Goal: Task Accomplishment & Management: Complete application form

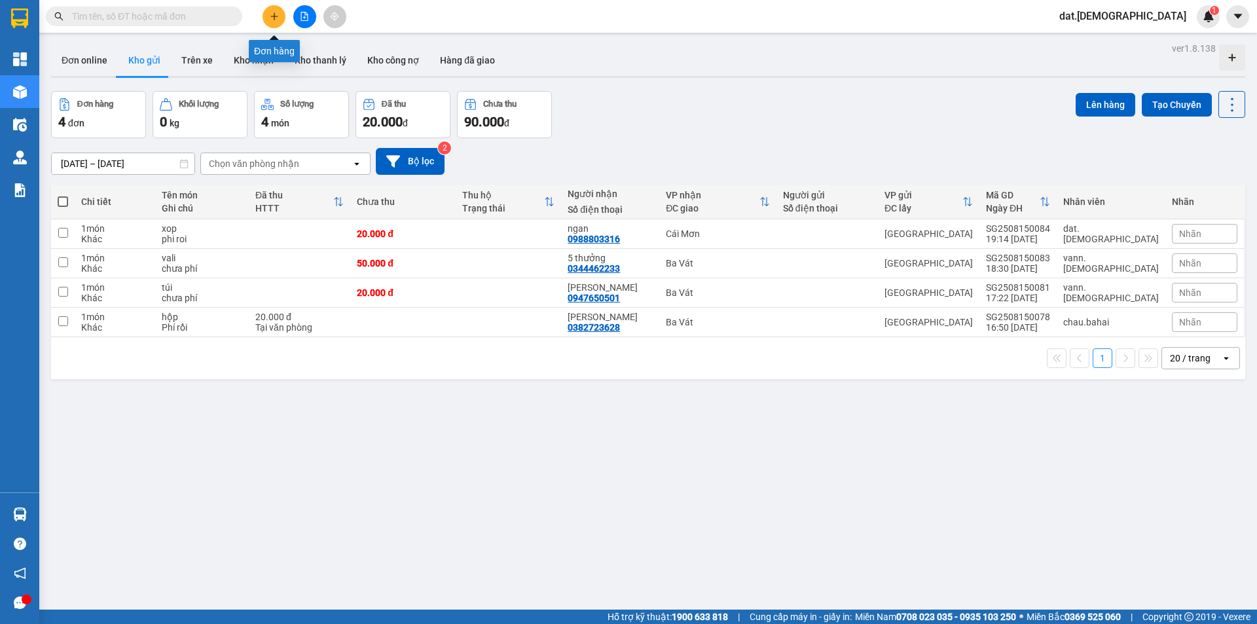
click at [271, 14] on icon "plus" at bounding box center [274, 16] width 9 height 9
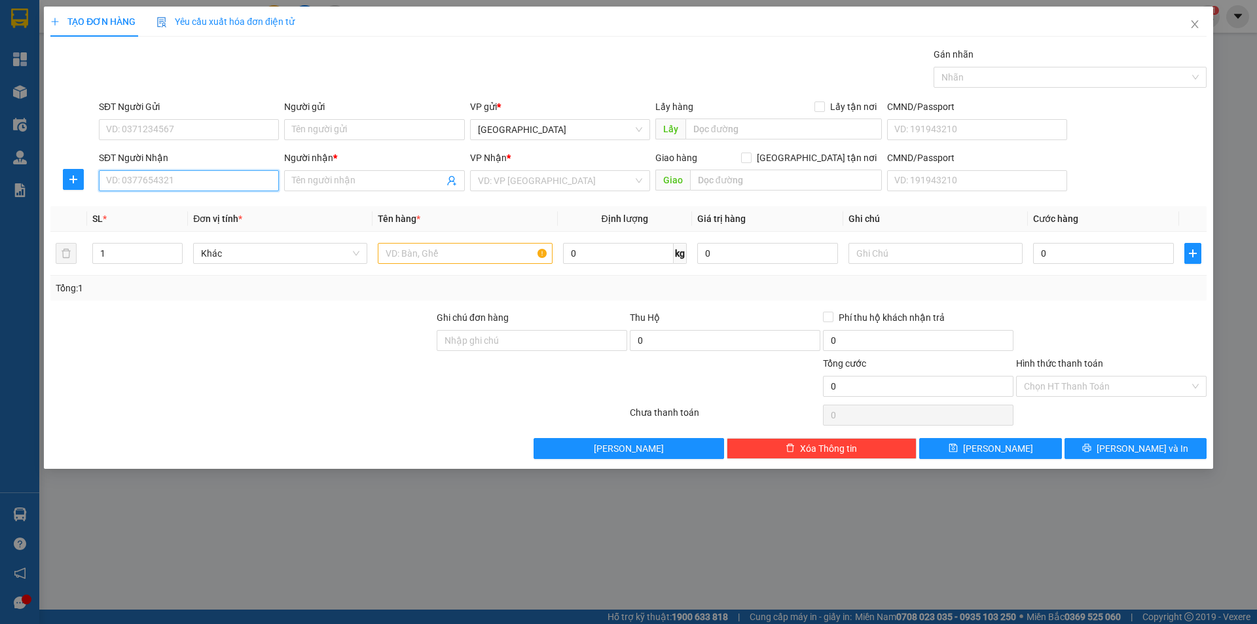
click at [213, 173] on input "SĐT Người Nhận" at bounding box center [189, 180] width 180 height 21
type input "0984582026"
click at [215, 204] on div "0984582026 - [PERSON_NAME]" at bounding box center [189, 207] width 164 height 14
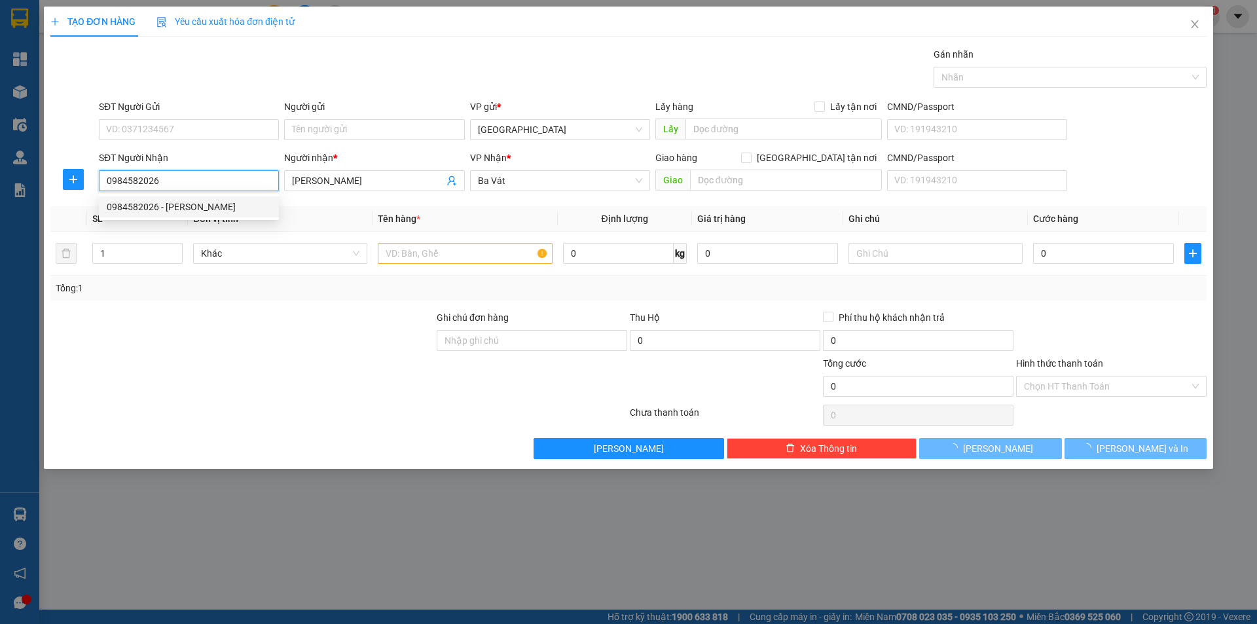
type input "[PERSON_NAME]"
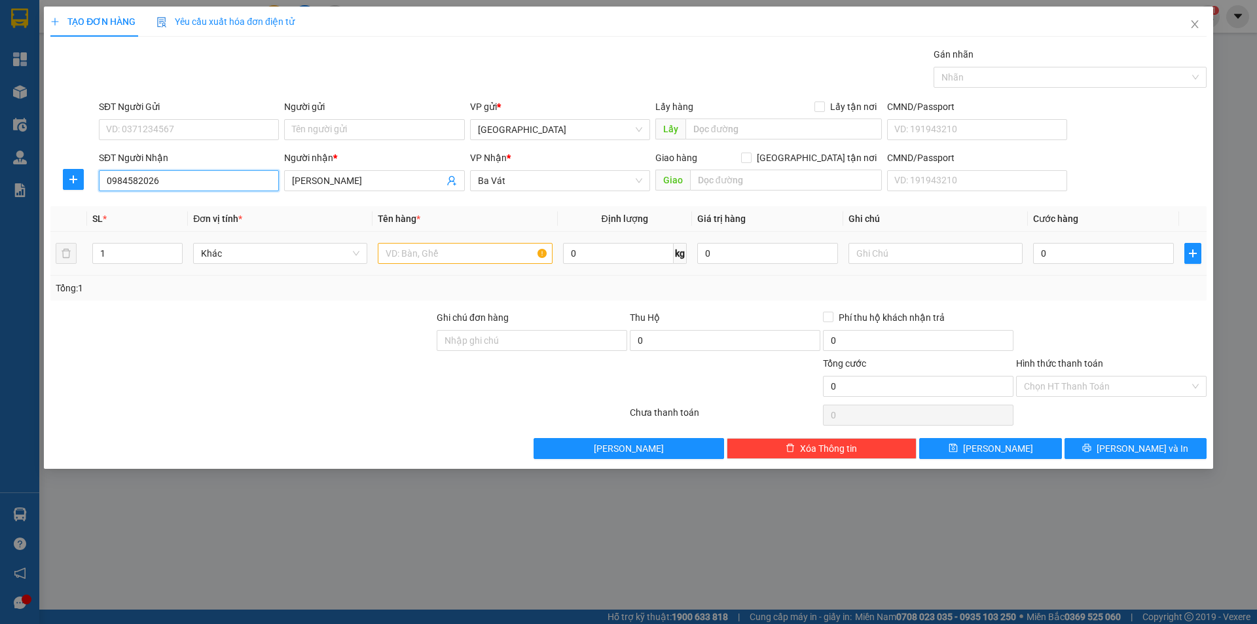
type input "0984582026"
click at [493, 251] on input "text" at bounding box center [465, 253] width 174 height 21
type input "thùng"
click at [118, 250] on input "1" at bounding box center [137, 254] width 89 height 20
type input "2"
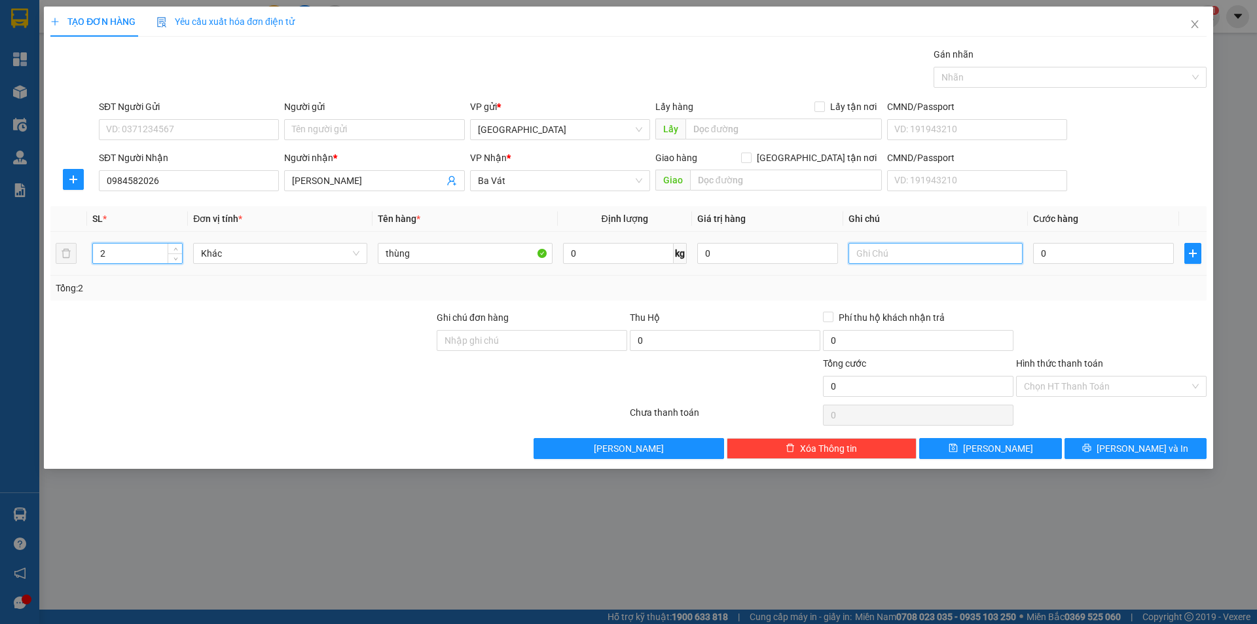
click at [932, 257] on input "text" at bounding box center [935, 253] width 174 height 21
type input "phí rồi"
click at [1121, 255] on input "0" at bounding box center [1103, 253] width 141 height 21
type input "4"
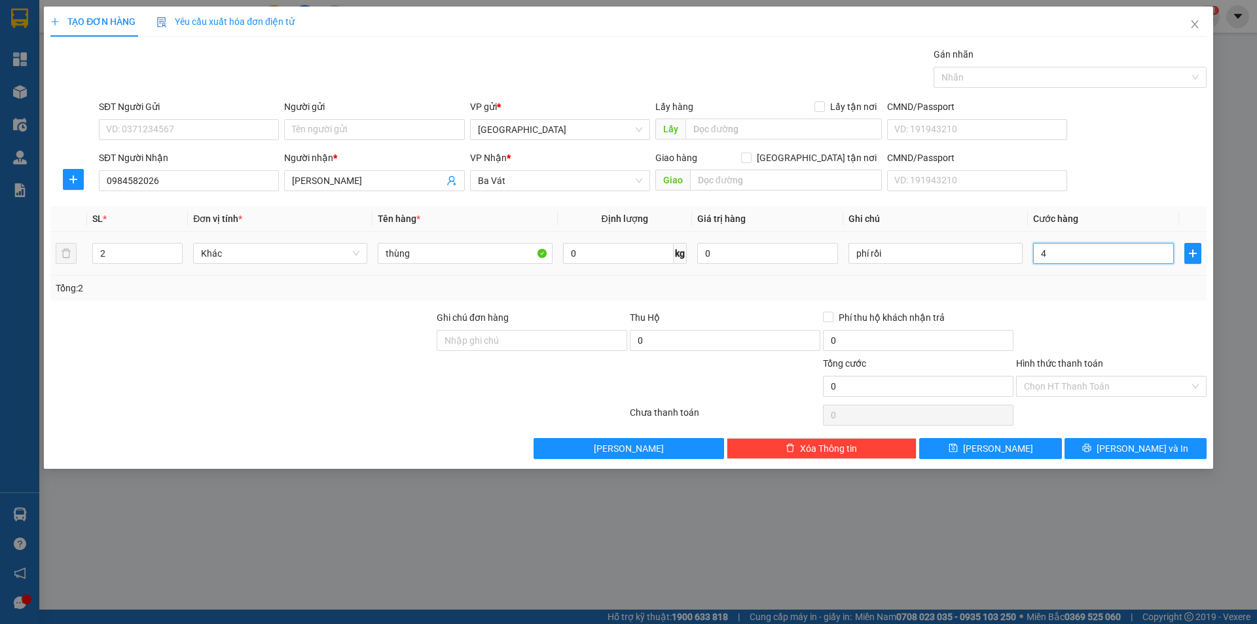
type input "4"
type input "40"
type input "40.000"
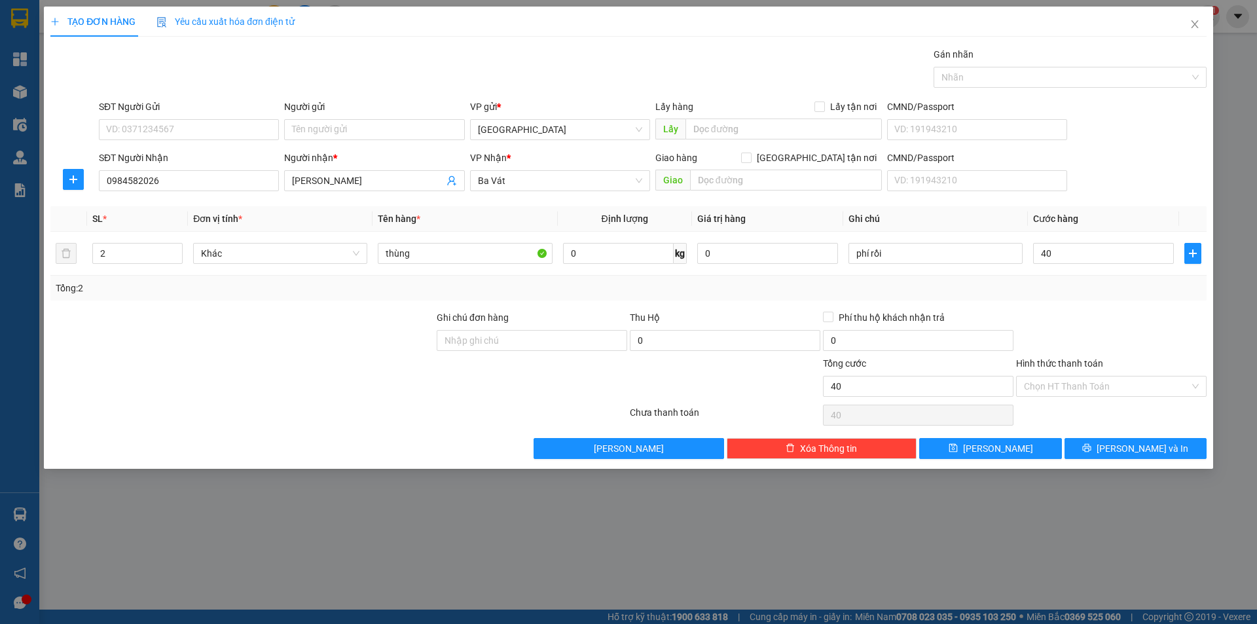
type input "40.000"
click at [1159, 374] on div "Hình thức thanh toán" at bounding box center [1111, 366] width 190 height 20
click at [1159, 376] on input "Hình thức thanh toán" at bounding box center [1107, 386] width 166 height 20
click at [1148, 400] on div "Transit Pickup Surcharge Ids Transit Deliver Surcharge Ids Transit Deliver Surc…" at bounding box center [628, 253] width 1156 height 412
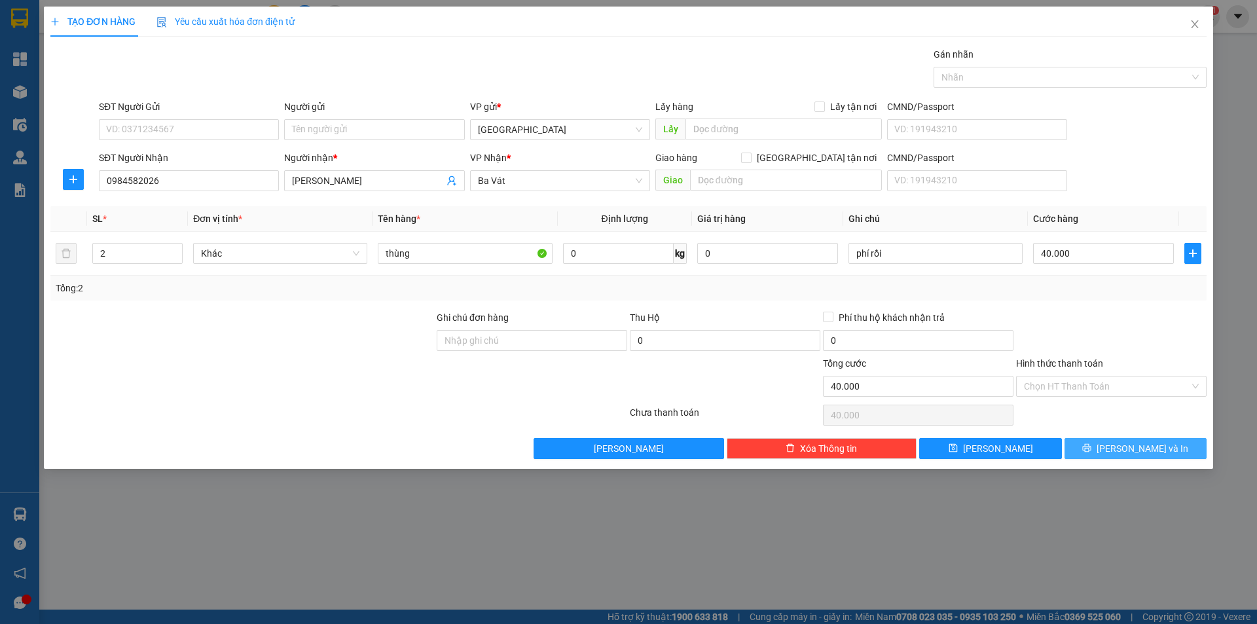
click at [1151, 442] on span "[PERSON_NAME] và In" at bounding box center [1143, 448] width 92 height 14
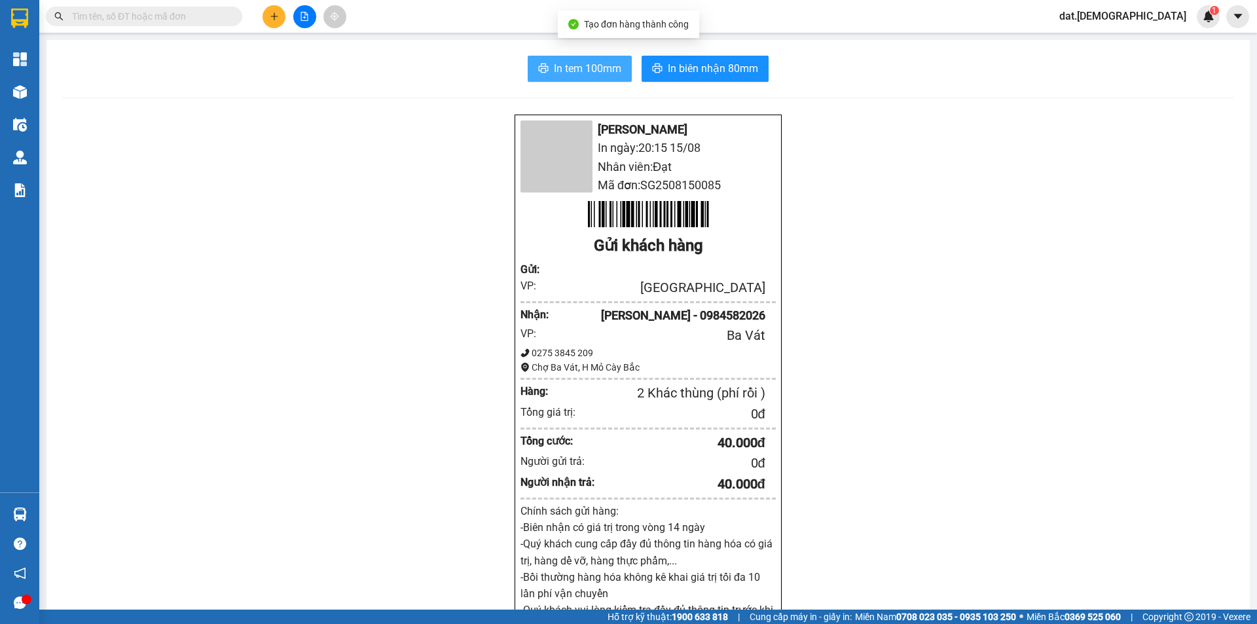
click at [607, 66] on span "In tem 100mm" at bounding box center [587, 68] width 67 height 16
click at [607, 65] on span "In tem 100mm" at bounding box center [587, 68] width 67 height 16
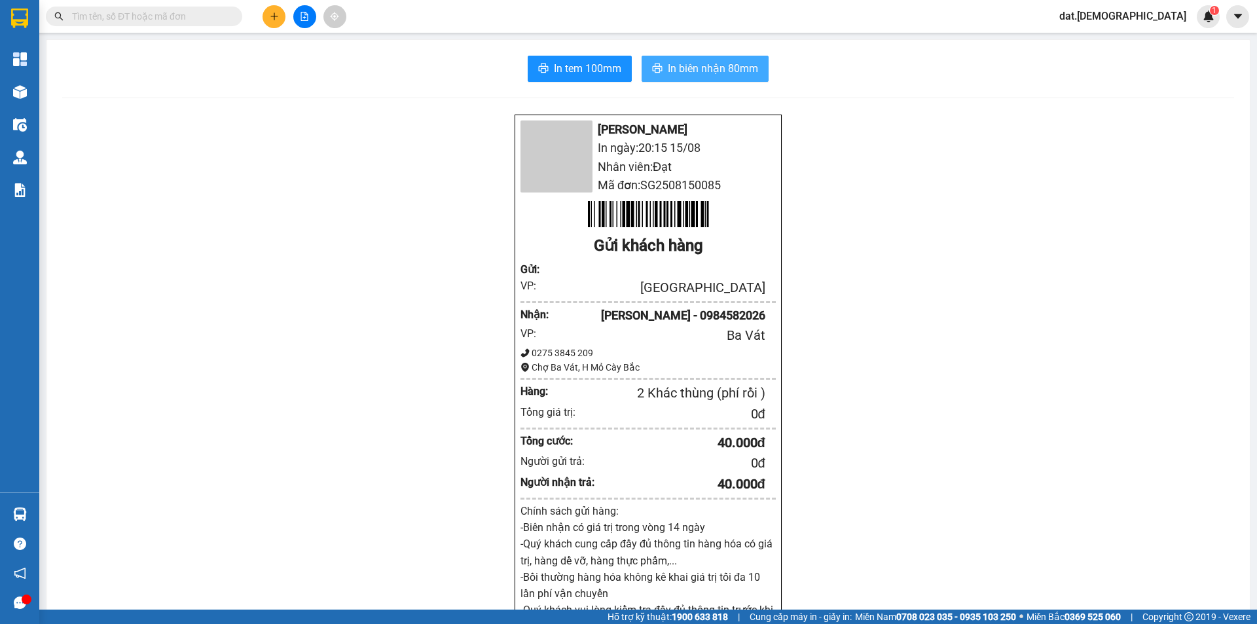
click at [642, 60] on button "In biên nhận 80mm" at bounding box center [705, 69] width 127 height 26
